Goal: Task Accomplishment & Management: Manage account settings

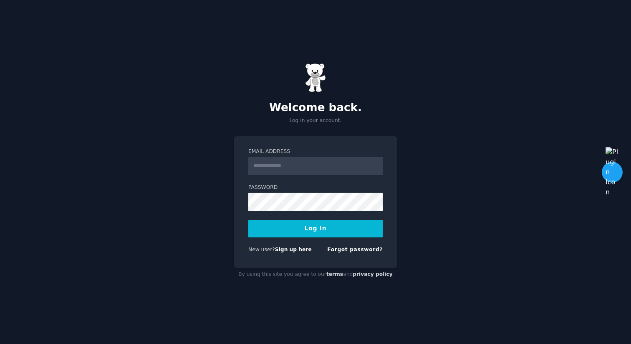
click at [287, 152] on label "Email Address" at bounding box center [315, 152] width 134 height 8
click at [287, 157] on input "Email Address" at bounding box center [315, 166] width 134 height 18
click at [285, 165] on input "Email Address" at bounding box center [315, 166] width 134 height 18
type input "**********"
click at [286, 249] on link "Sign up here" at bounding box center [293, 249] width 37 height 6
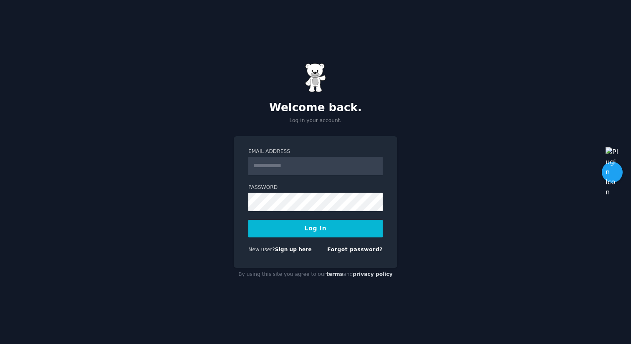
click at [317, 166] on input "Email Address" at bounding box center [315, 166] width 134 height 18
type input "**********"
click at [298, 235] on button "Log In" at bounding box center [315, 229] width 134 height 18
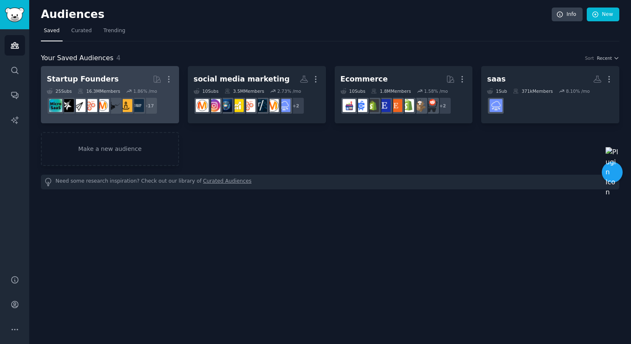
click at [134, 75] on h2 "Startup Founders More" at bounding box center [110, 79] width 126 height 15
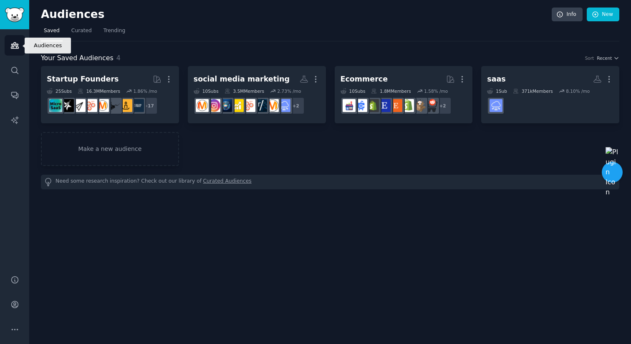
click at [19, 46] on link "Audiences" at bounding box center [15, 45] width 20 height 20
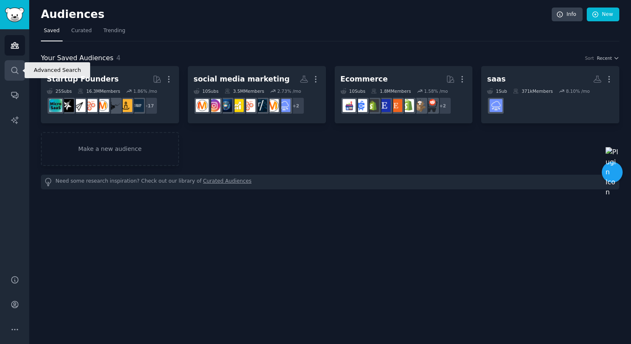
click at [20, 73] on link "Search" at bounding box center [15, 70] width 20 height 20
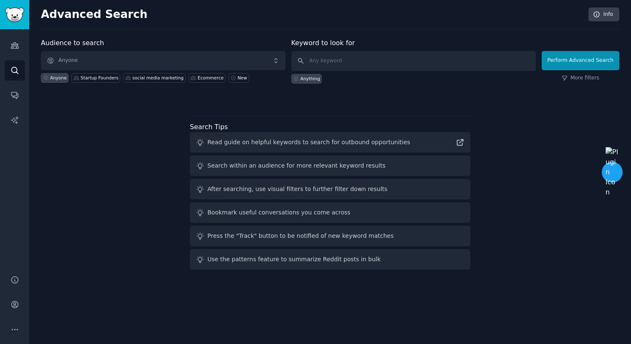
click at [93, 124] on div "Audience to search Anyone Anyone Startup Founders social media marketing Ecomme…" at bounding box center [330, 155] width 578 height 235
click at [124, 58] on span "Anyone" at bounding box center [163, 60] width 245 height 19
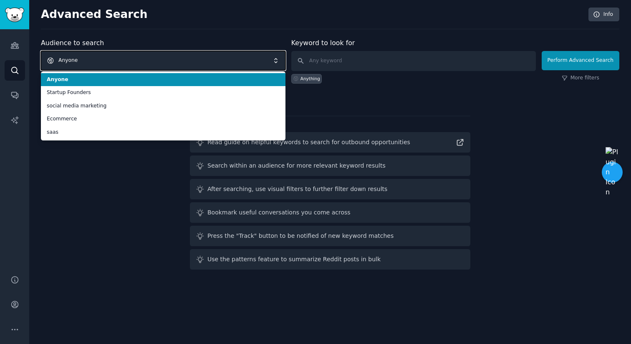
click at [124, 59] on span "Anyone" at bounding box center [163, 60] width 245 height 19
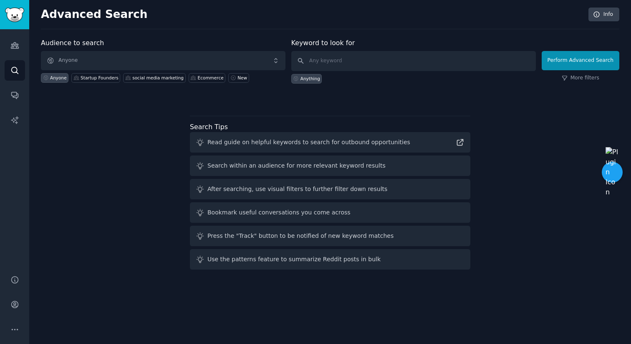
click at [114, 120] on div "Audience to search Anyone Anyone Startup Founders social media marketing Ecomme…" at bounding box center [330, 155] width 578 height 235
click at [21, 94] on link "Conversations" at bounding box center [15, 95] width 20 height 20
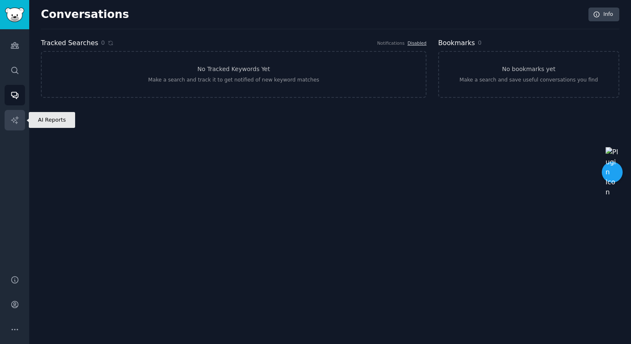
click at [19, 116] on link "AI Reports" at bounding box center [15, 120] width 20 height 20
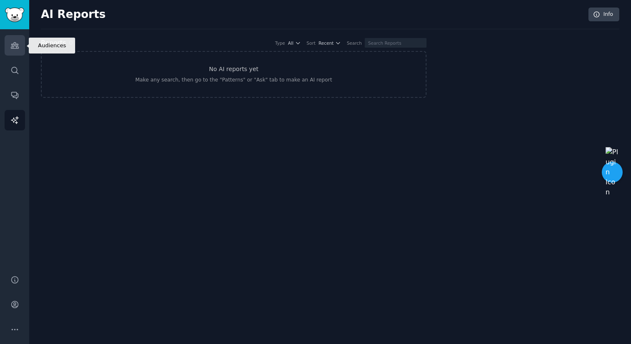
click at [13, 45] on icon "Sidebar" at bounding box center [14, 45] width 9 height 9
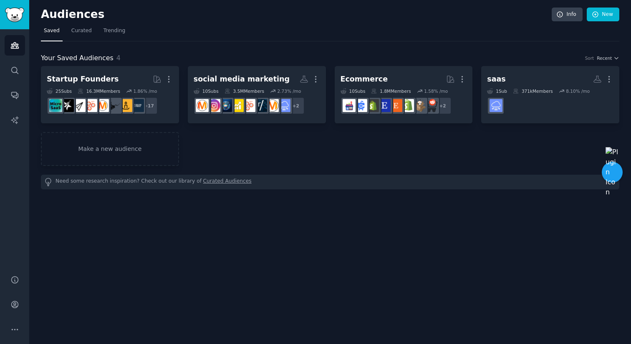
click at [350, 148] on div "Startup Founders Curated by GummySearch More 25 Sub s 16.3M Members 1.86 % /mo …" at bounding box center [330, 116] width 578 height 100
click at [606, 56] on span "Recent" at bounding box center [604, 58] width 15 height 6
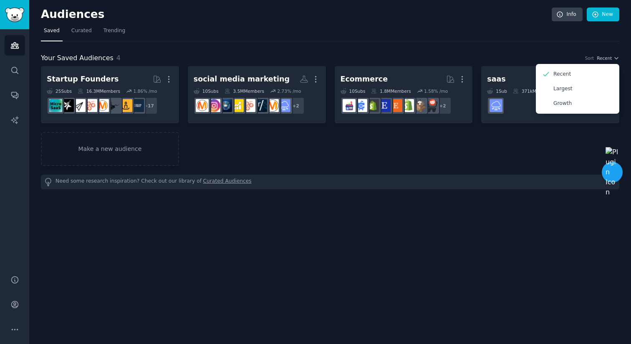
click at [489, 149] on div "Startup Founders Curated by GummySearch More 25 Sub s 16.3M Members 1.86 % /mo …" at bounding box center [330, 116] width 578 height 100
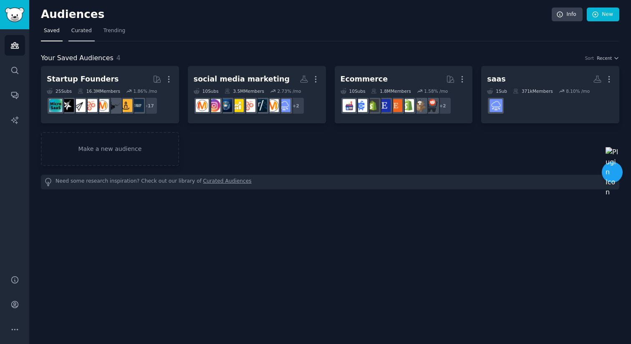
click at [86, 33] on span "Curated" at bounding box center [81, 31] width 20 height 8
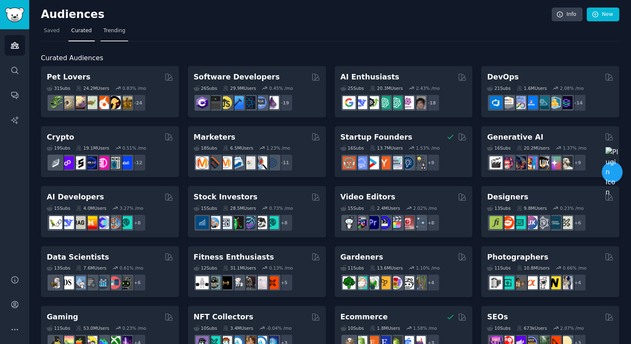
click at [116, 34] on span "Trending" at bounding box center [115, 31] width 22 height 8
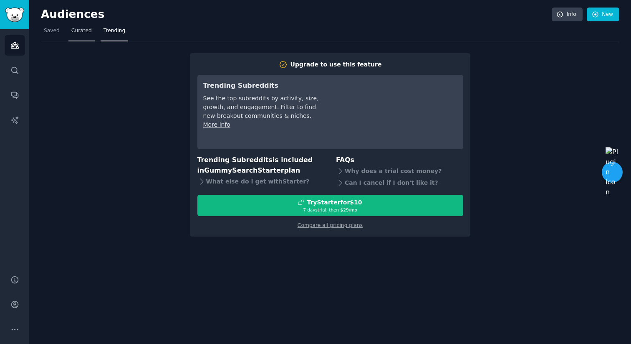
click at [81, 31] on span "Curated" at bounding box center [81, 31] width 20 height 8
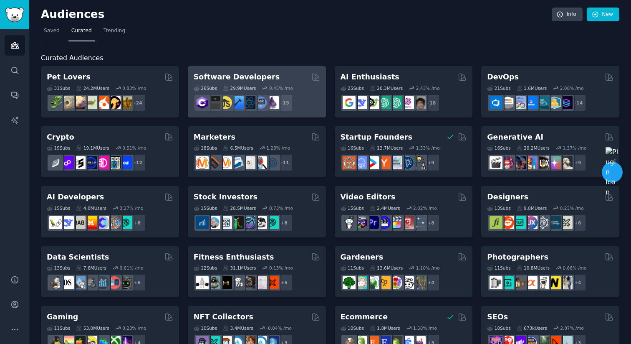
click at [295, 79] on div "Software Developers Curated by GummySearch" at bounding box center [257, 77] width 126 height 10
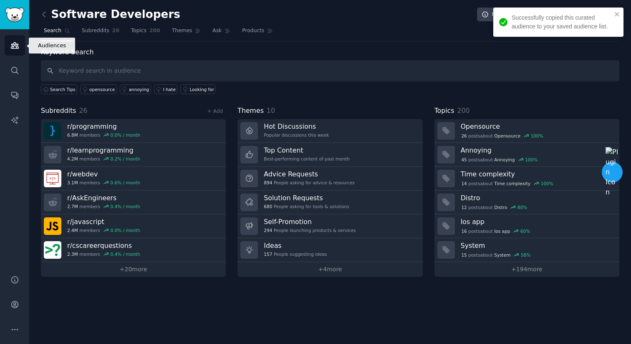
click at [14, 43] on icon "Sidebar" at bounding box center [14, 45] width 9 height 9
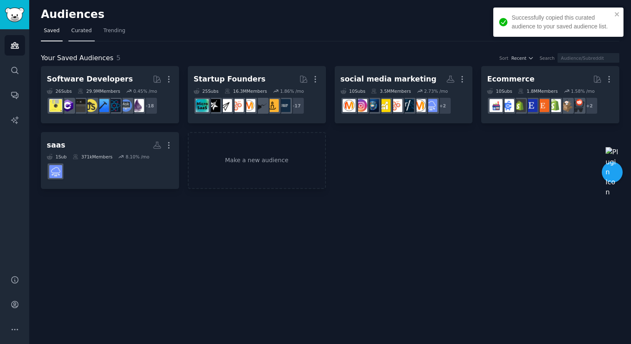
click at [91, 29] on link "Curated" at bounding box center [81, 32] width 26 height 17
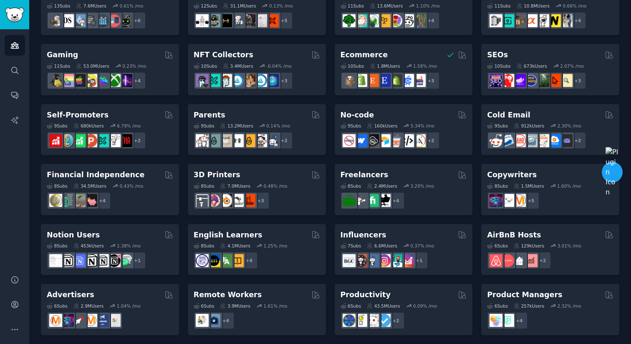
scroll to position [324, 0]
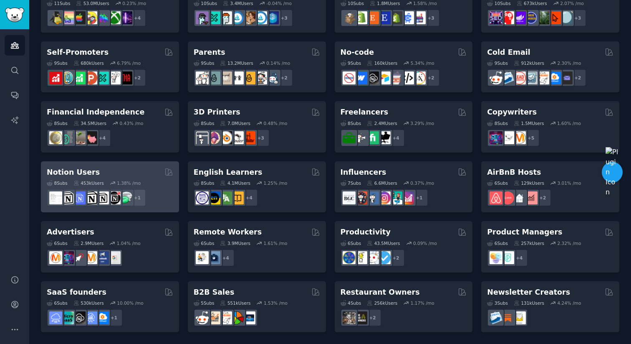
click at [135, 170] on div "Notion Users" at bounding box center [110, 172] width 126 height 10
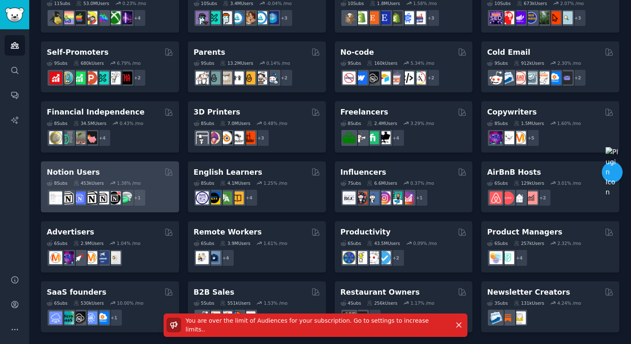
click at [141, 168] on div "Notion Users" at bounding box center [110, 172] width 126 height 10
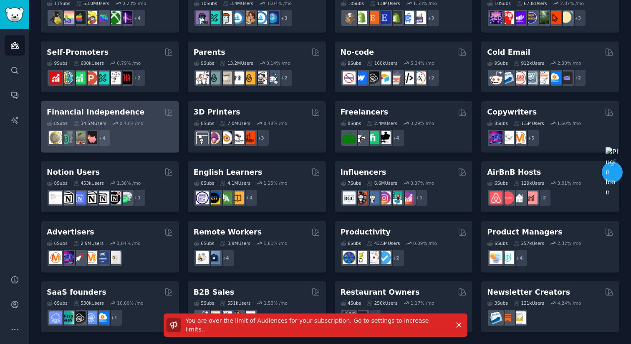
scroll to position [0, 0]
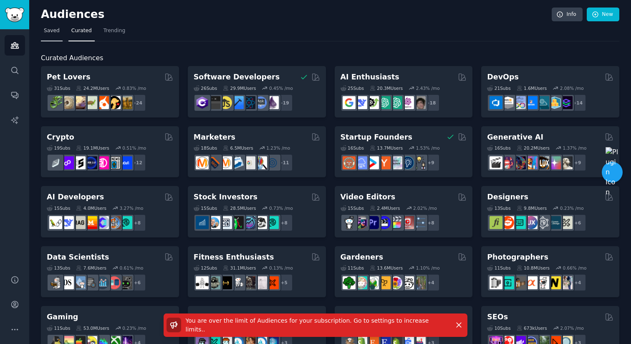
click at [56, 32] on span "Saved" at bounding box center [52, 31] width 16 height 8
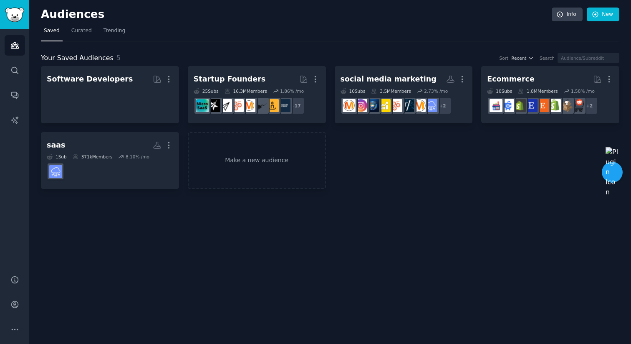
click at [56, 32] on span "Saved" at bounding box center [52, 31] width 16 height 8
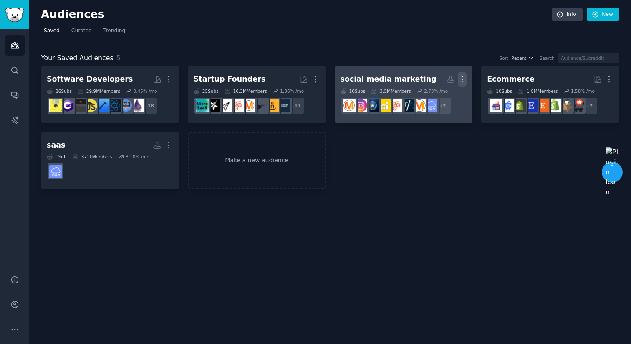
click at [462, 76] on icon "button" at bounding box center [462, 79] width 1 height 6
click at [435, 98] on p "Delete" at bounding box center [439, 96] width 19 height 9
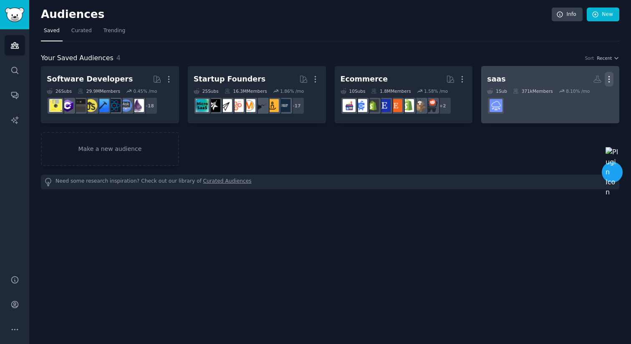
click at [611, 79] on icon "button" at bounding box center [609, 79] width 9 height 9
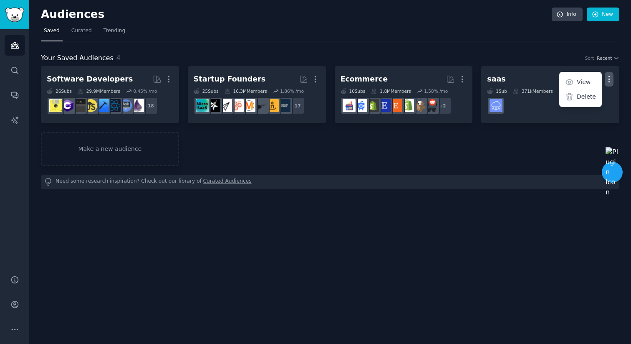
click at [497, 187] on div "Need some research inspiration? Check out our library of Curated Audiences" at bounding box center [330, 181] width 578 height 15
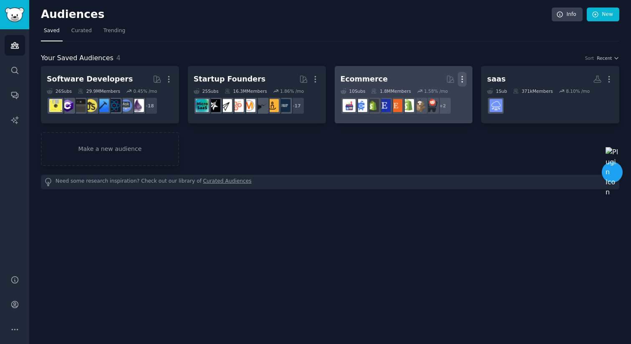
click at [463, 81] on icon "button" at bounding box center [462, 79] width 9 height 9
click at [445, 95] on p "Delete" at bounding box center [439, 96] width 19 height 9
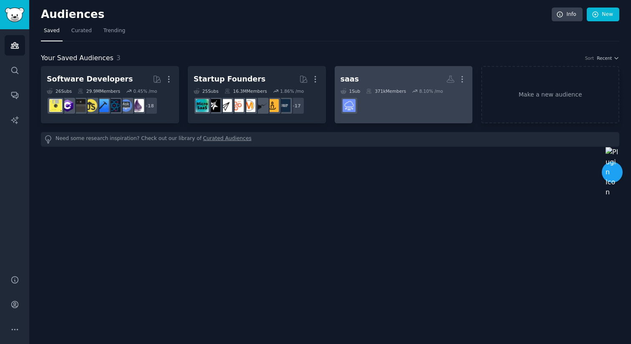
click at [467, 77] on link "saas Custom Audience More 1 Sub 371k Members 8.10 % /mo" at bounding box center [404, 94] width 138 height 57
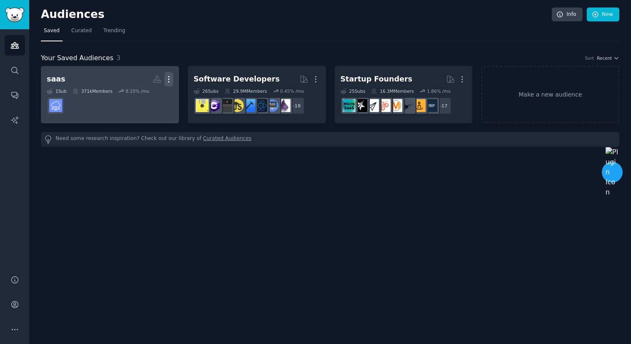
click at [167, 80] on icon "button" at bounding box center [168, 79] width 9 height 9
click at [145, 96] on p "Delete" at bounding box center [145, 96] width 19 height 9
